Goal: Information Seeking & Learning: Learn about a topic

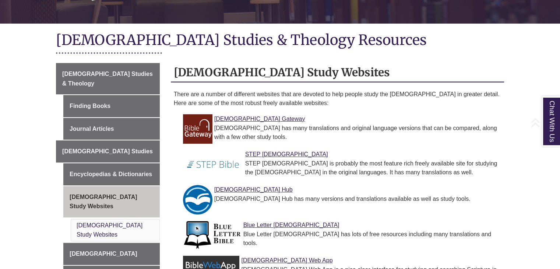
scroll to position [177, 0]
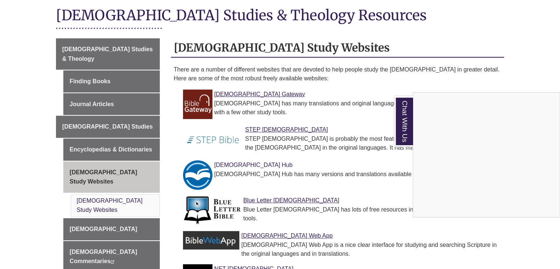
drag, startPoint x: 228, startPoint y: 157, endPoint x: 223, endPoint y: 153, distance: 6.4
click at [223, 153] on div "Chat With Us" at bounding box center [280, 134] width 560 height 269
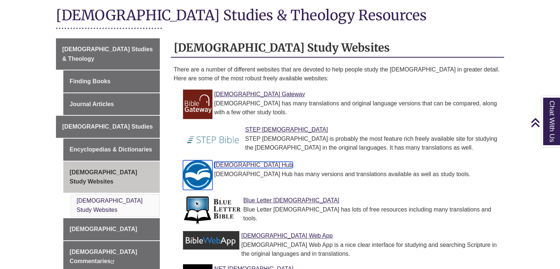
click at [223, 162] on link "[DEMOGRAPHIC_DATA] Hub" at bounding box center [253, 165] width 78 height 6
click at [93, 161] on link "[DEMOGRAPHIC_DATA] Study Websites" at bounding box center [111, 176] width 96 height 31
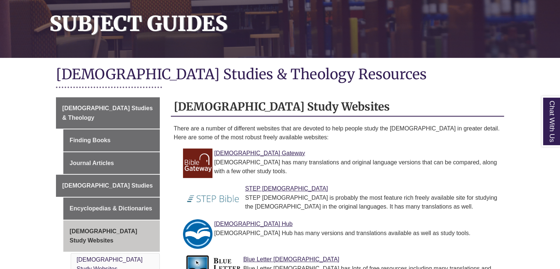
scroll to position [123, 0]
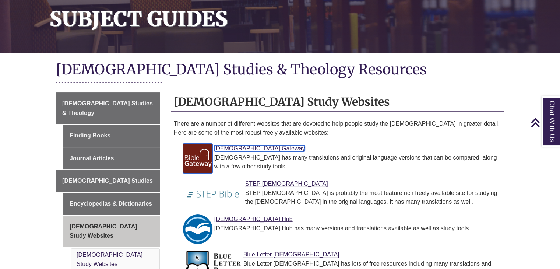
click at [241, 145] on link "Bible Gateway" at bounding box center [259, 148] width 91 height 6
click at [358, 144] on div "Bible Gateway Bible Gateway has many translations and original language version…" at bounding box center [342, 157] width 309 height 27
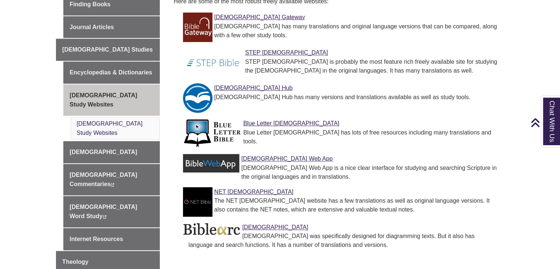
scroll to position [255, 0]
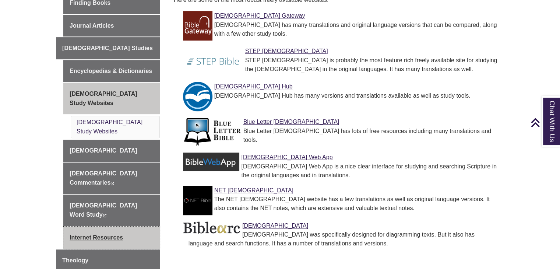
click at [88, 226] on link "Internet Resources" at bounding box center [111, 237] width 96 height 22
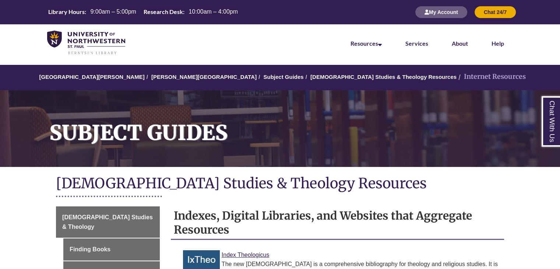
click at [365, 174] on div "[DEMOGRAPHIC_DATA] Studies & Theology Resources" at bounding box center [280, 187] width 448 height 30
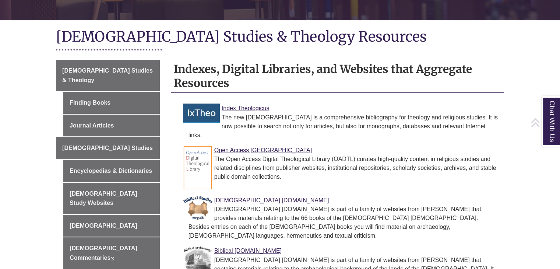
scroll to position [147, 0]
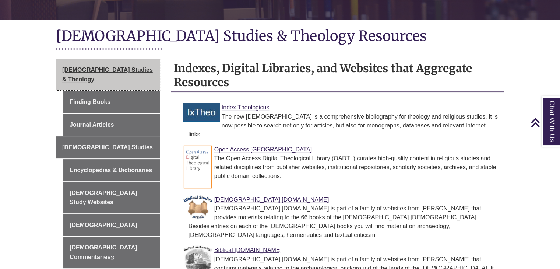
click at [122, 71] on span "[DEMOGRAPHIC_DATA] Studies & Theology" at bounding box center [107, 75] width 91 height 16
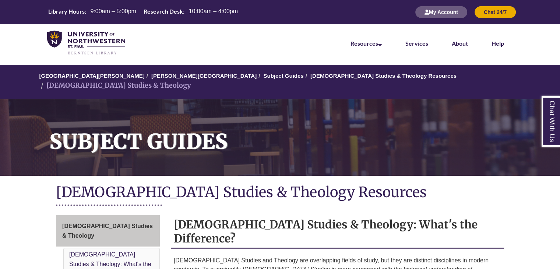
click at [356, 183] on h1 "[DEMOGRAPHIC_DATA] Studies & Theology Resources" at bounding box center [280, 193] width 448 height 20
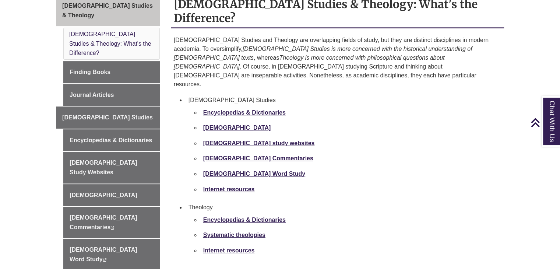
scroll to position [221, 0]
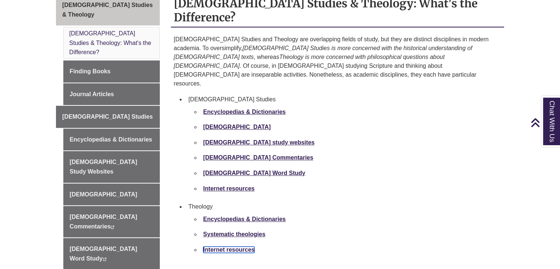
click at [238, 246] on link "Internet resources" at bounding box center [229, 249] width 52 height 6
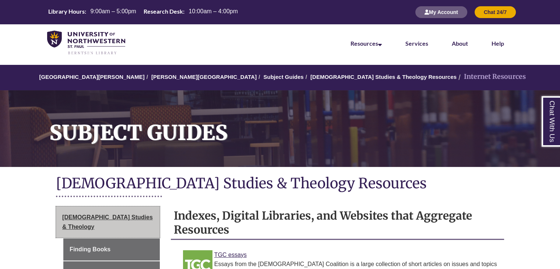
click at [125, 214] on span "Biblical Studies & Theology" at bounding box center [107, 222] width 91 height 16
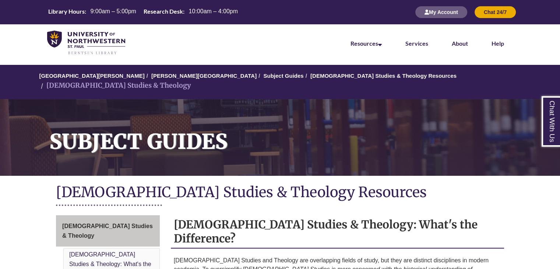
click at [467, 195] on div "[DEMOGRAPHIC_DATA] Studies & Theology Resources" at bounding box center [280, 197] width 448 height 28
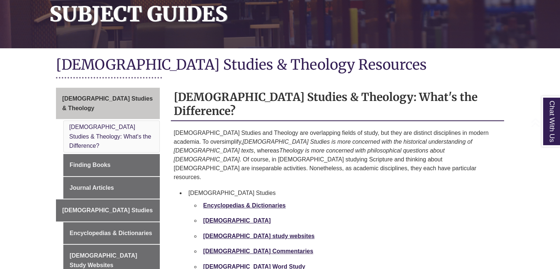
scroll to position [132, 0]
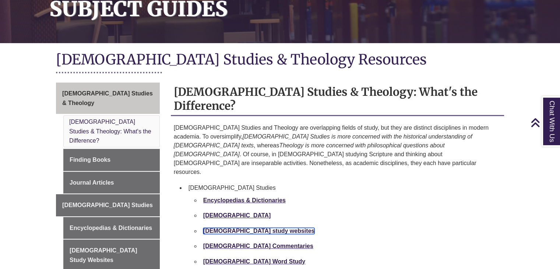
click at [222, 227] on strong "[DEMOGRAPHIC_DATA] study websites" at bounding box center [258, 230] width 111 height 6
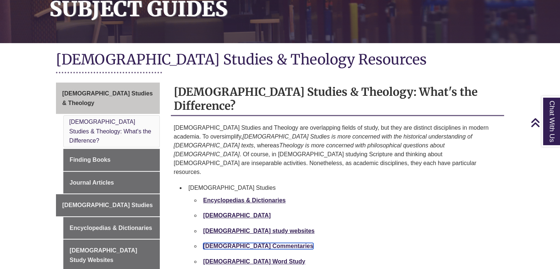
click at [244, 242] on strong "[DEMOGRAPHIC_DATA] Commentaries" at bounding box center [258, 245] width 110 height 6
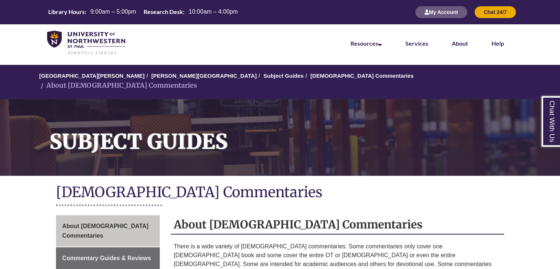
click at [437, 197] on div "[DEMOGRAPHIC_DATA] Commentaries" at bounding box center [280, 197] width 448 height 28
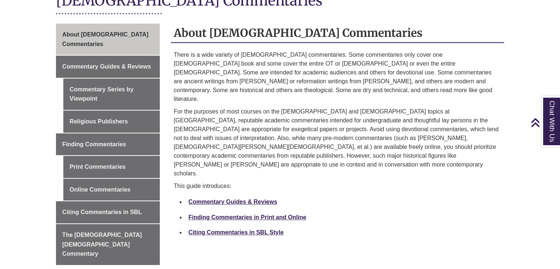
scroll to position [206, 0]
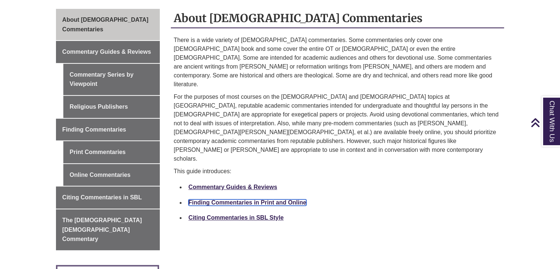
click at [245, 199] on link "Finding Commentaries in Print and Online" at bounding box center [247, 202] width 118 height 6
click at [237, 199] on link "Finding Commentaries in Print and Online" at bounding box center [247, 202] width 118 height 6
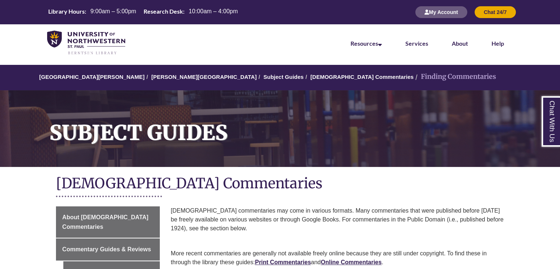
click at [303, 196] on div "[DEMOGRAPHIC_DATA] Commentaries" at bounding box center [280, 188] width 448 height 28
click at [336, 184] on h1 "[DEMOGRAPHIC_DATA] Commentaries" at bounding box center [280, 184] width 448 height 20
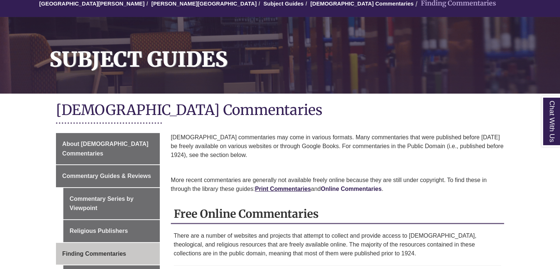
click at [333, 187] on div "[DEMOGRAPHIC_DATA] commentaries may come in various formats. Many commentaries …" at bounding box center [337, 165] width 333 height 64
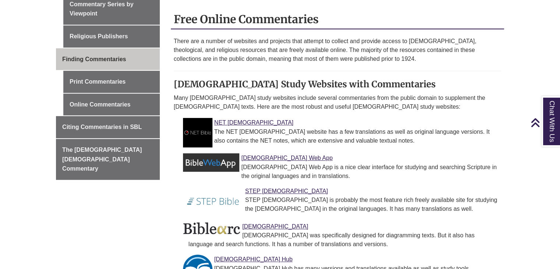
scroll to position [280, 0]
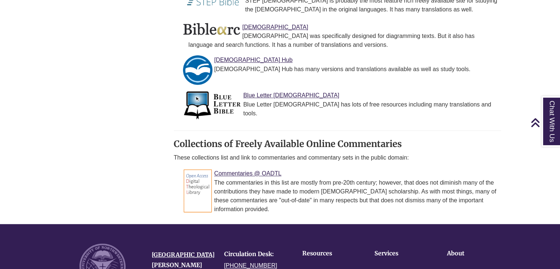
scroll to position [471, 0]
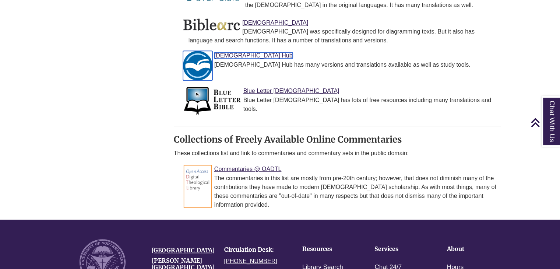
click at [225, 53] on link "[DEMOGRAPHIC_DATA] Hub" at bounding box center [253, 55] width 78 height 6
